Goal: Task Accomplishment & Management: Manage account settings

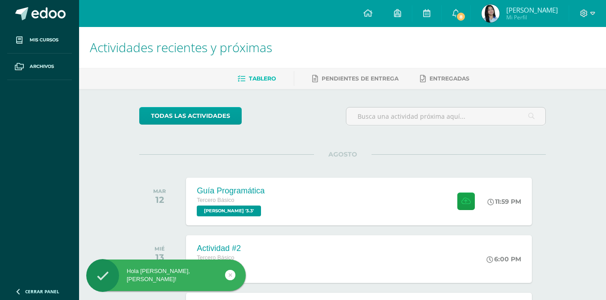
click at [227, 274] on link at bounding box center [230, 275] width 10 height 10
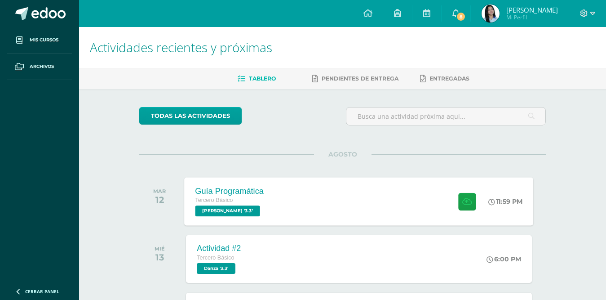
click at [499, 201] on div "11:59 PM" at bounding box center [506, 201] width 34 height 8
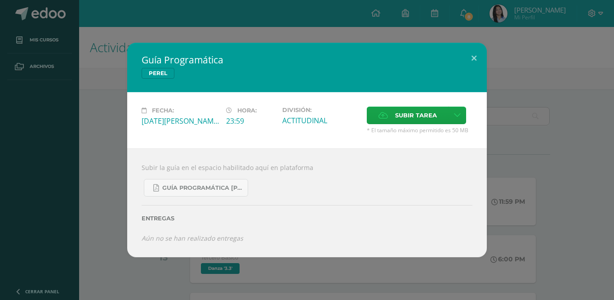
click at [597, 129] on div "Guía Programática PEREL Fecha: Martes 12 de Agosto Hora: 23:59 División: ACTITU…" at bounding box center [307, 150] width 607 height 214
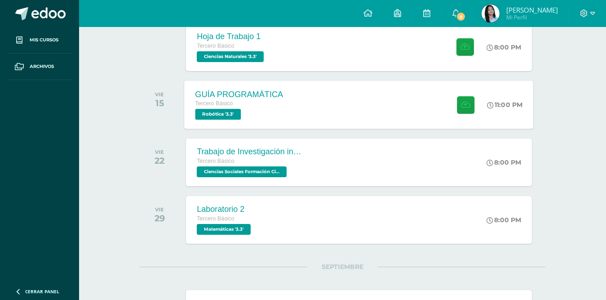
scroll to position [374, 0]
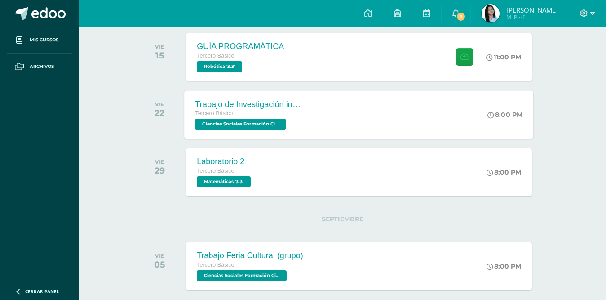
click at [309, 134] on div "Trabajo de Investigación individual Tercero Básico Ciencias Sociales Formación …" at bounding box center [250, 114] width 131 height 48
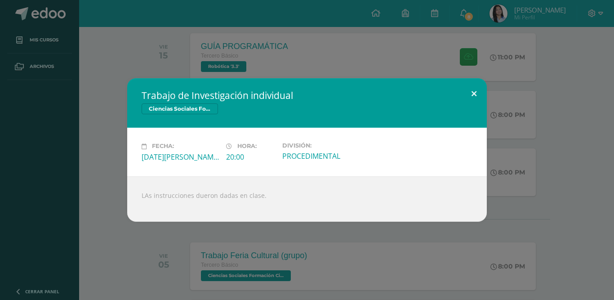
click at [470, 94] on button at bounding box center [474, 93] width 26 height 31
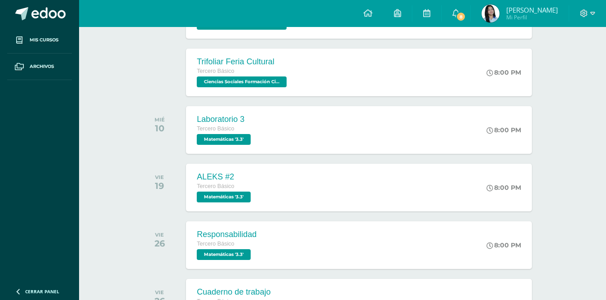
scroll to position [599, 0]
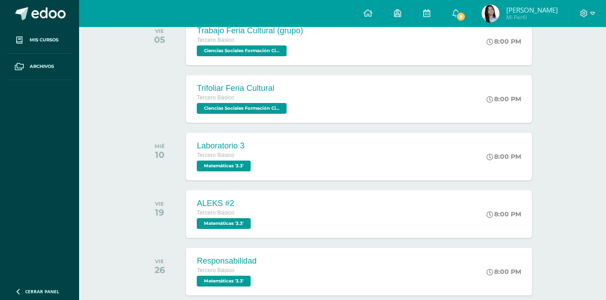
click at [502, 11] on span "Geraldinne Esperanza Mi Perfil" at bounding box center [520, 13] width 80 height 18
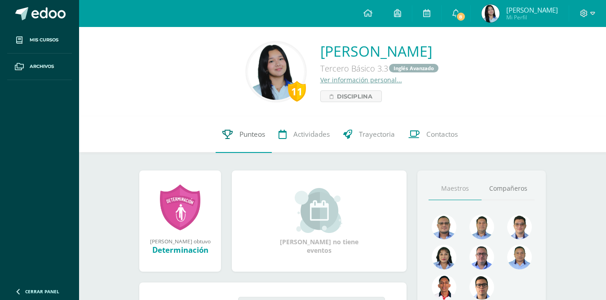
click at [245, 137] on span "Punteos" at bounding box center [253, 134] width 26 height 9
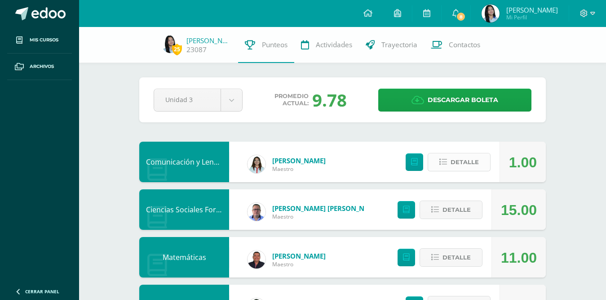
click at [467, 155] on span "Detalle" at bounding box center [465, 162] width 28 height 17
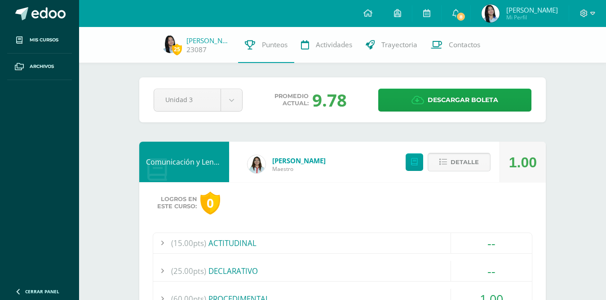
drag, startPoint x: 447, startPoint y: 160, endPoint x: 449, endPoint y: 167, distance: 7.3
click at [447, 160] on icon at bounding box center [444, 162] width 8 height 8
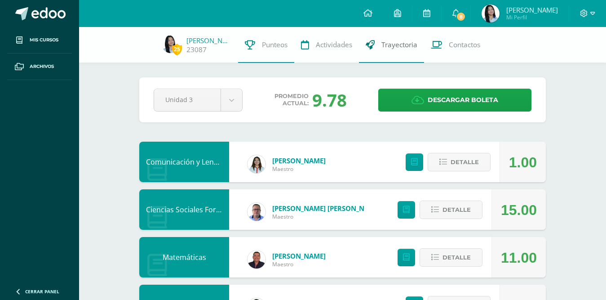
click at [383, 54] on link "Trayectoria" at bounding box center [391, 45] width 65 height 36
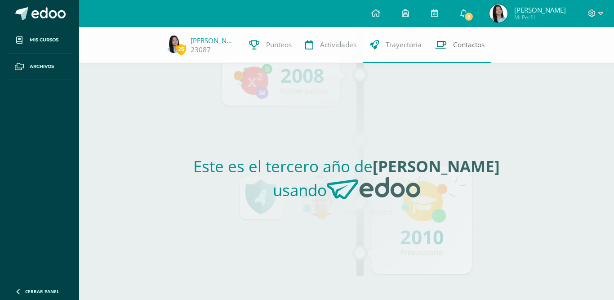
click at [445, 56] on link "Contactos" at bounding box center [459, 45] width 63 height 36
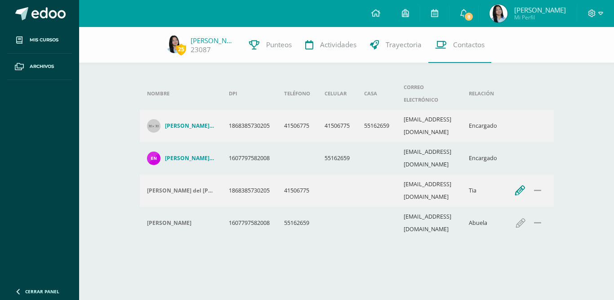
click at [525, 186] on icon "button" at bounding box center [520, 191] width 10 height 10
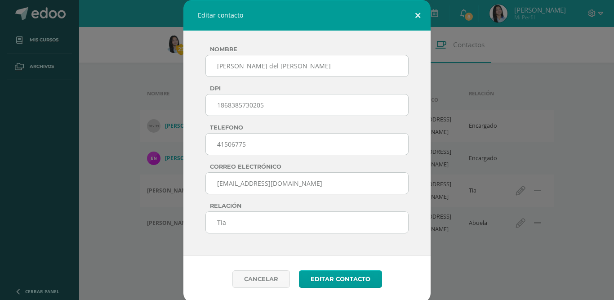
click at [414, 15] on button at bounding box center [418, 15] width 26 height 31
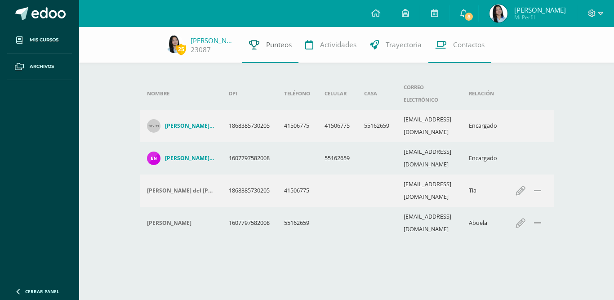
click at [272, 44] on span "Punteos" at bounding box center [279, 44] width 26 height 9
click at [254, 40] on icon at bounding box center [254, 44] width 10 height 9
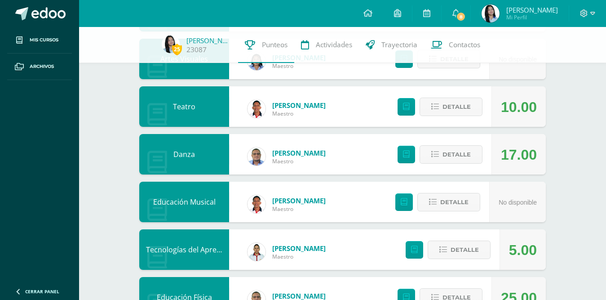
scroll to position [374, 0]
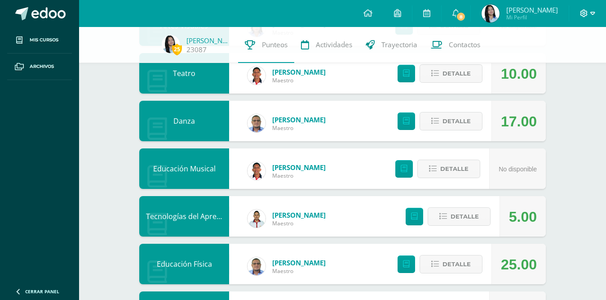
drag, startPoint x: 595, startPoint y: 17, endPoint x: 593, endPoint y: 9, distance: 8.1
click at [594, 16] on icon at bounding box center [593, 13] width 5 height 8
click at [560, 62] on span "Cerrar sesión" at bounding box center [565, 61] width 40 height 9
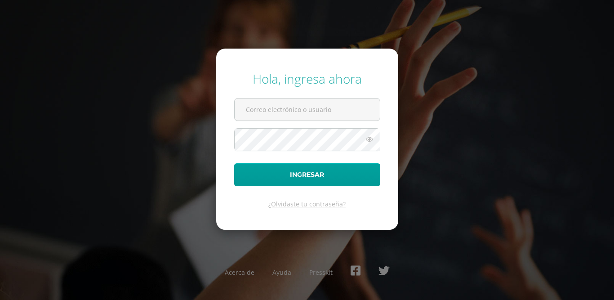
click at [566, 63] on div "Hola, ingresa ahora Ingresar ¿Olvidaste tu contraseña? Acerca de Ayuda Presskit" at bounding box center [307, 150] width 580 height 174
click at [308, 95] on form "Hola, ingresa ahora Ingresar ¿Olvidaste tu contraseña?" at bounding box center [307, 139] width 182 height 181
click at [313, 109] on input "text" at bounding box center [307, 109] width 145 height 22
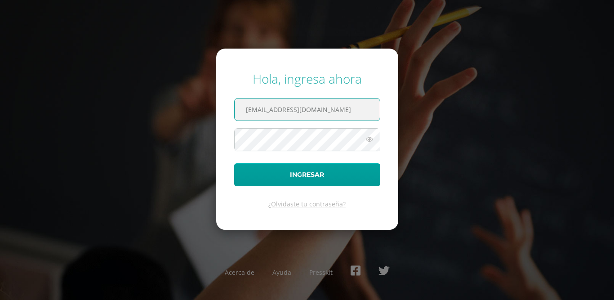
drag, startPoint x: 261, startPoint y: 111, endPoint x: 235, endPoint y: 110, distance: 26.5
click at [235, 110] on input "25111@lasallechiquimula.edu.gt" at bounding box center [307, 109] width 145 height 22
click at [260, 107] on input "25111@lasallechiquimula.edu.gt" at bounding box center [307, 109] width 145 height 22
click at [261, 108] on input "25111@lasallechiquimula.edu.gt" at bounding box center [307, 109] width 145 height 22
click at [263, 109] on input "25111@lasallechiquimula.edu.gt" at bounding box center [307, 109] width 145 height 22
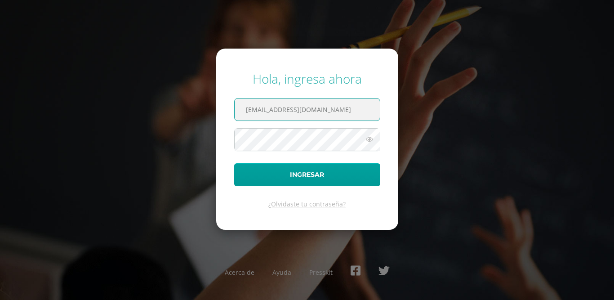
type input "[EMAIL_ADDRESS][DOMAIN_NAME]"
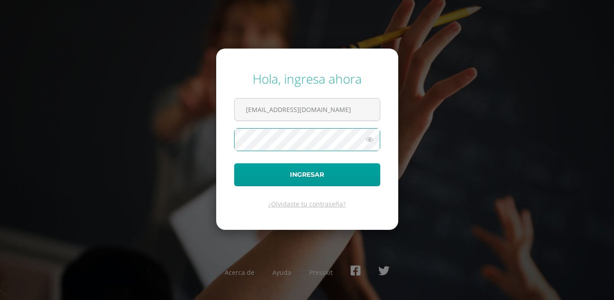
click at [234, 163] on button "Ingresar" at bounding box center [307, 174] width 146 height 23
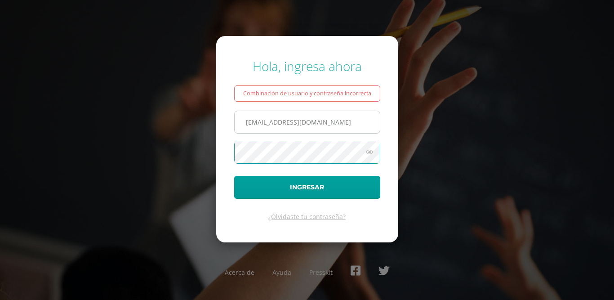
click at [247, 121] on input "[EMAIL_ADDRESS][DOMAIN_NAME]" at bounding box center [307, 122] width 145 height 22
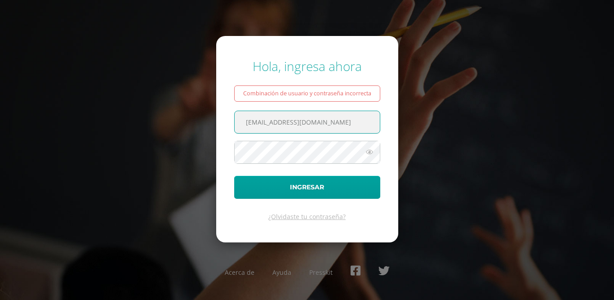
click at [263, 119] on input "24073@lasallechiquimula.edu.gt" at bounding box center [307, 122] width 145 height 22
type input "[EMAIL_ADDRESS][DOMAIN_NAME]"
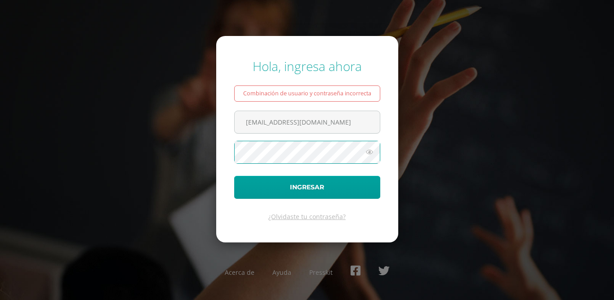
click at [234, 176] on button "Ingresar" at bounding box center [307, 187] width 146 height 23
